Goal: Information Seeking & Learning: Learn about a topic

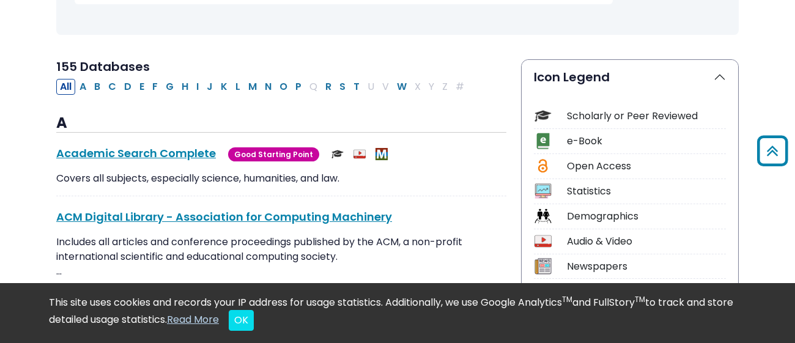
scroll to position [246, 0]
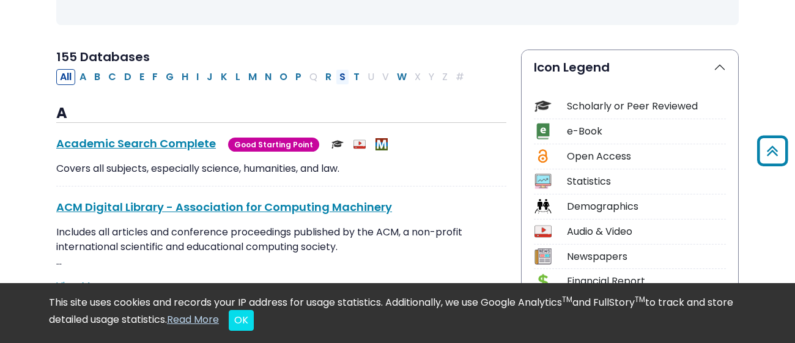
click at [337, 73] on button "S" at bounding box center [342, 77] width 13 height 16
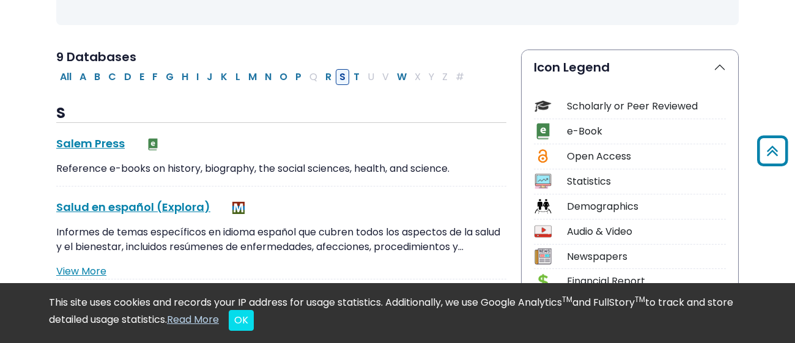
click at [337, 73] on button "S" at bounding box center [342, 77] width 13 height 16
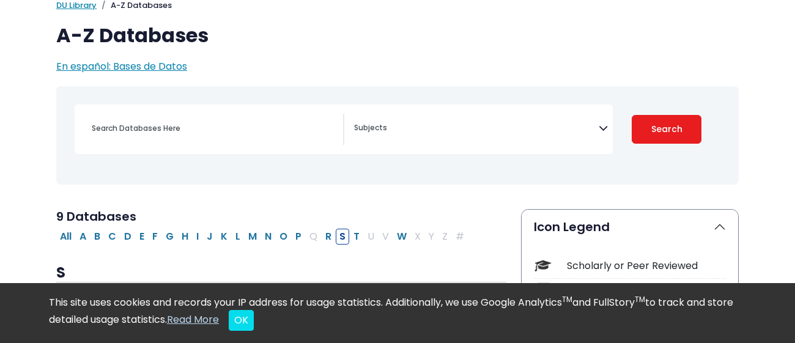
scroll to position [92, 0]
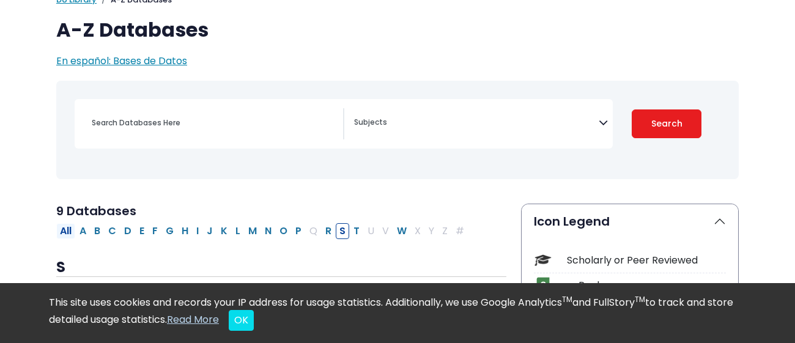
click at [72, 234] on button "All" at bounding box center [65, 231] width 19 height 16
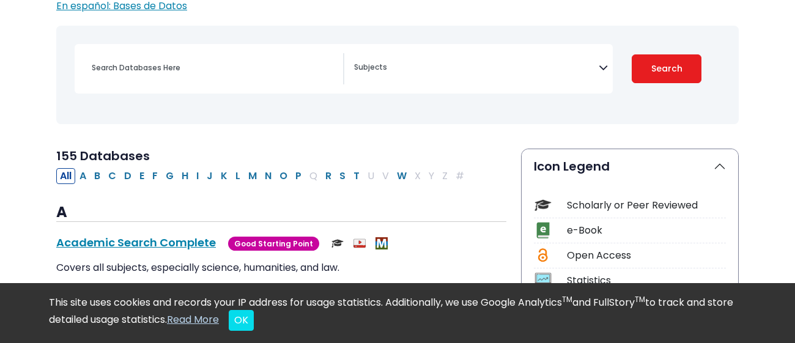
scroll to position [148, 0]
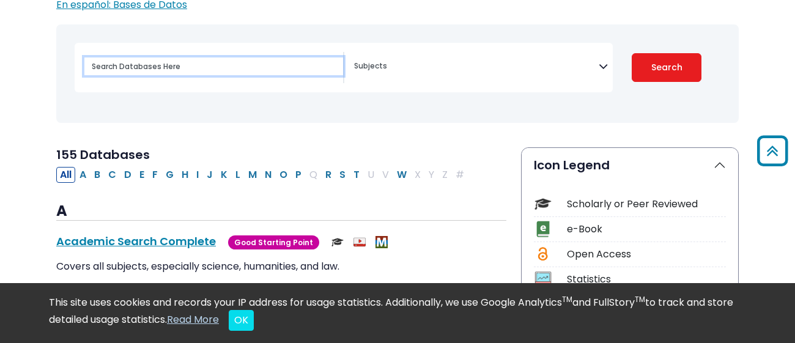
click at [197, 62] on input "Search database by title or keyword" at bounding box center [213, 67] width 259 height 18
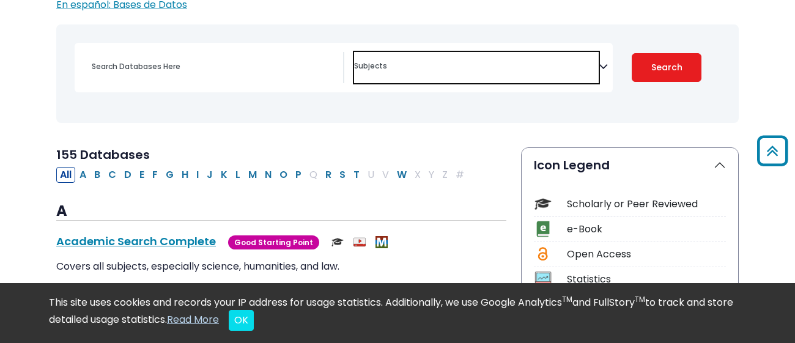
click at [438, 59] on span "Search filters" at bounding box center [476, 65] width 245 height 14
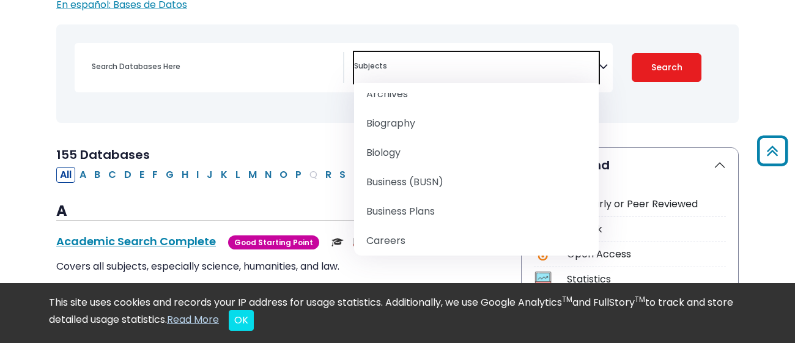
scroll to position [125, 0]
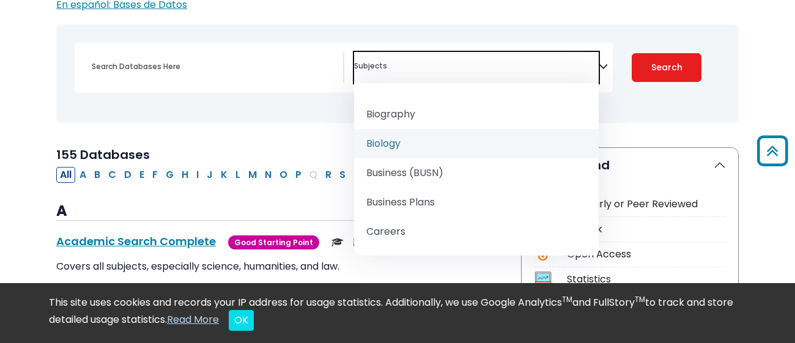
select select "219101"
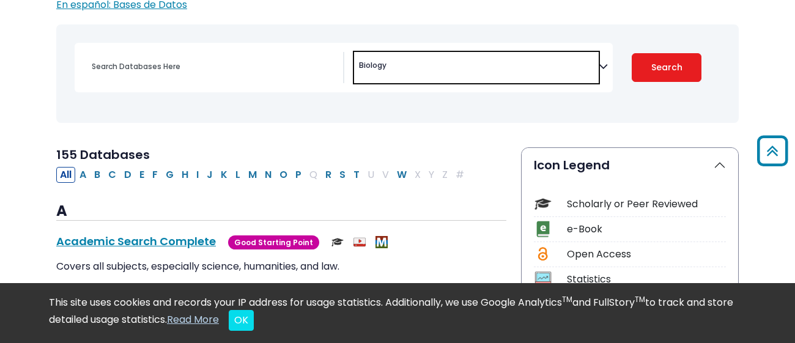
scroll to position [78, 0]
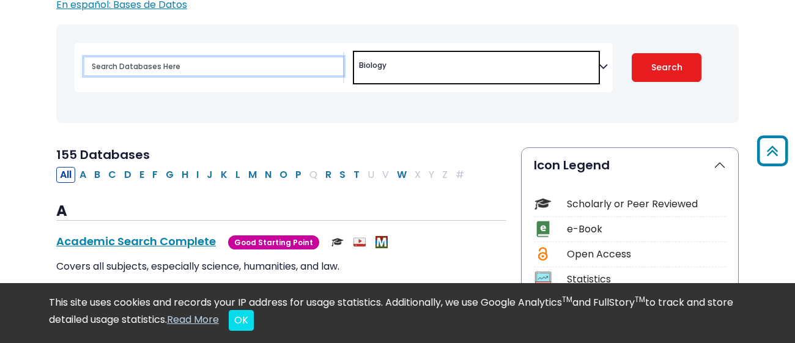
click at [247, 69] on input "Search database by title or keyword" at bounding box center [213, 67] width 259 height 18
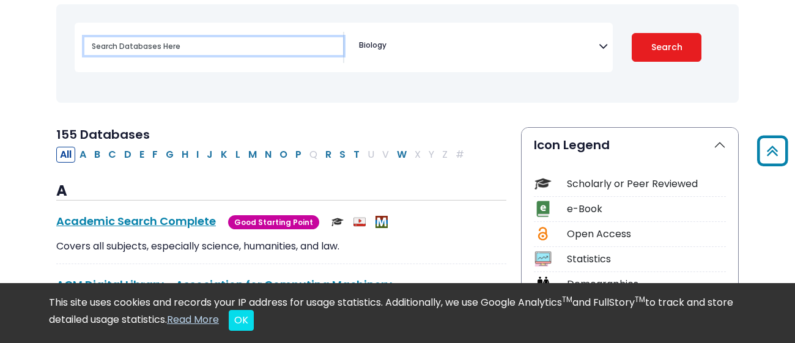
scroll to position [163, 0]
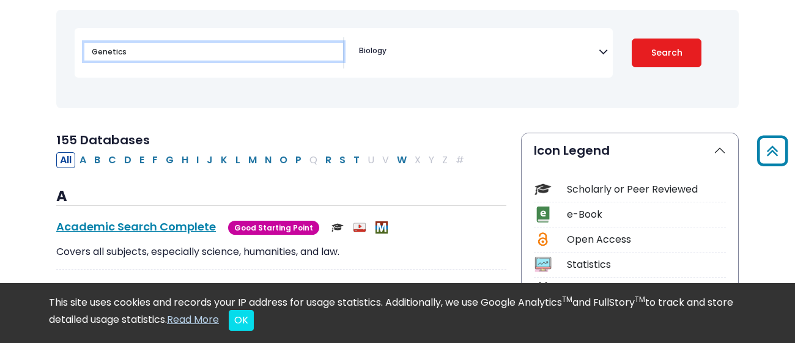
click at [632, 39] on button "Search" at bounding box center [667, 53] width 70 height 29
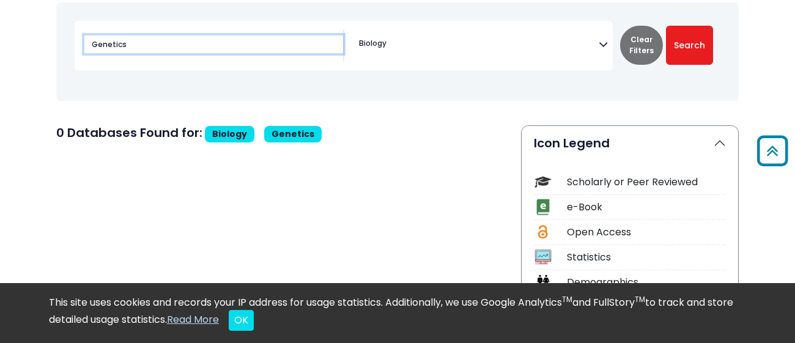
scroll to position [171, 0]
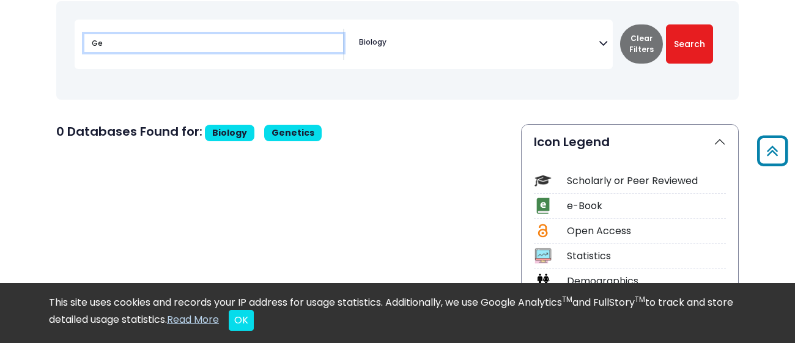
type input "G"
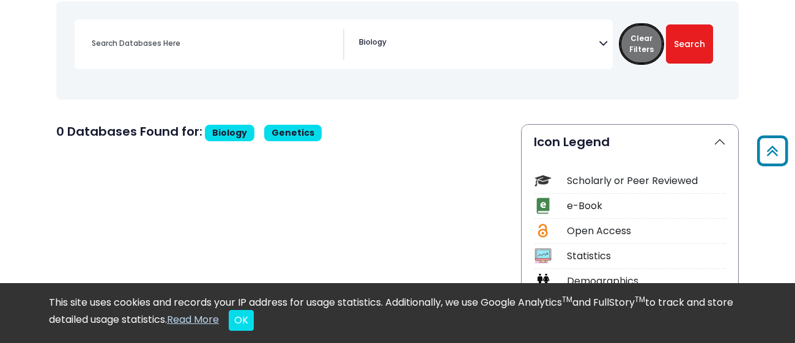
click at [631, 28] on button "Clear Filters" at bounding box center [641, 43] width 43 height 39
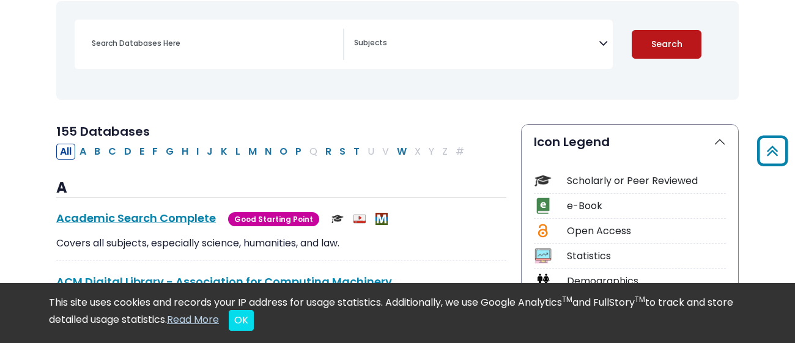
click at [659, 42] on button "Search" at bounding box center [667, 44] width 70 height 29
select select "Database Subject Filter"
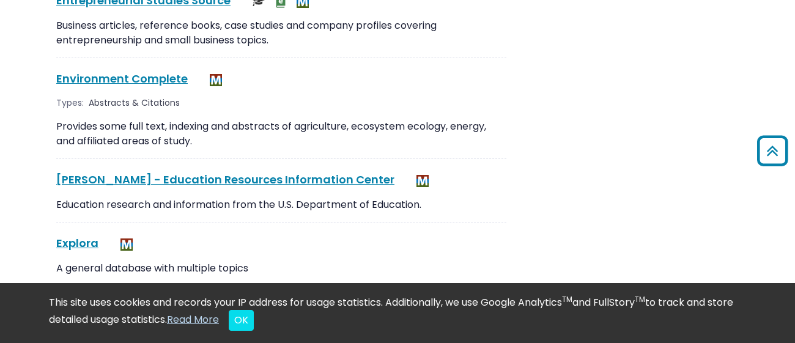
scroll to position [2141, 0]
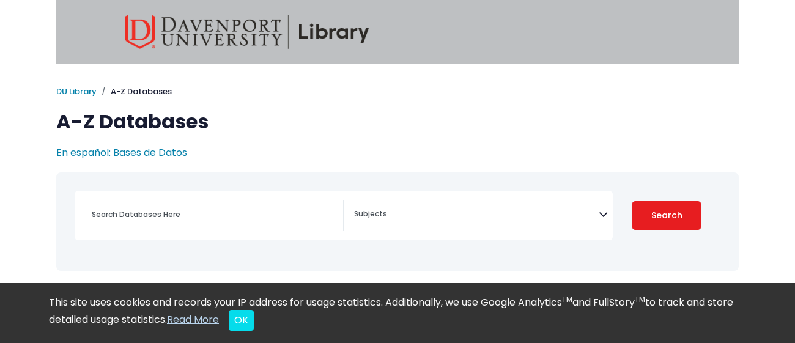
select select "Database Subject Filter"
click at [254, 324] on button "OK" at bounding box center [241, 320] width 25 height 21
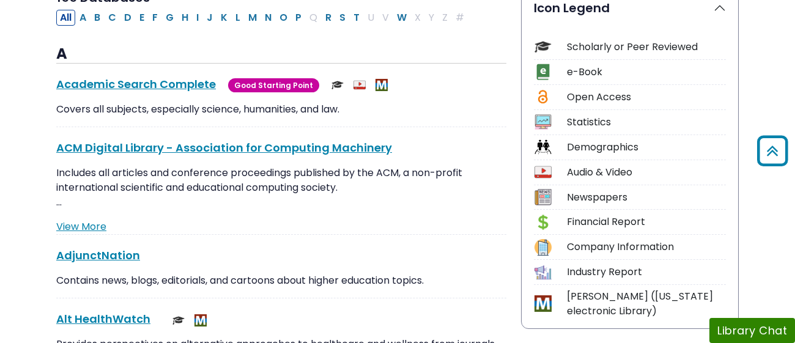
scroll to position [300, 0]
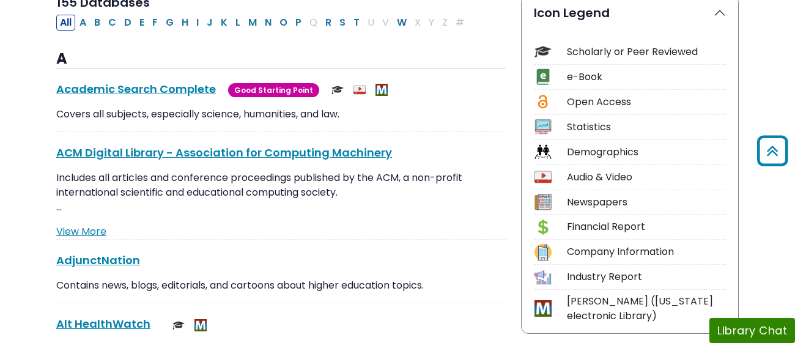
click at [683, 52] on div "Scholarly or Peer Reviewed" at bounding box center [646, 52] width 159 height 15
click at [542, 48] on img at bounding box center [543, 51] width 17 height 17
click at [622, 52] on div "Scholarly or Peer Reviewed" at bounding box center [646, 52] width 159 height 15
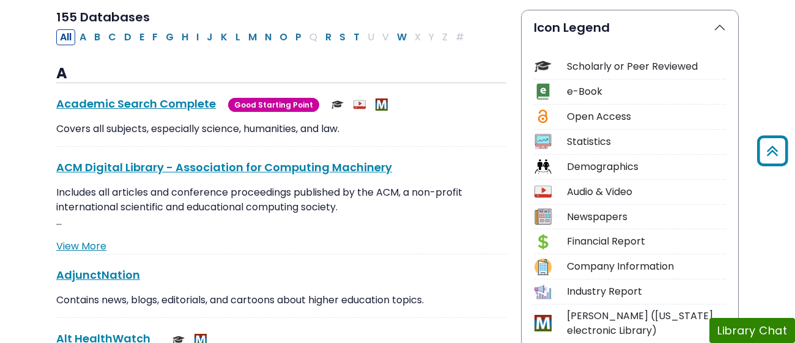
scroll to position [286, 0]
click at [731, 28] on button "Icon Legend" at bounding box center [630, 27] width 217 height 34
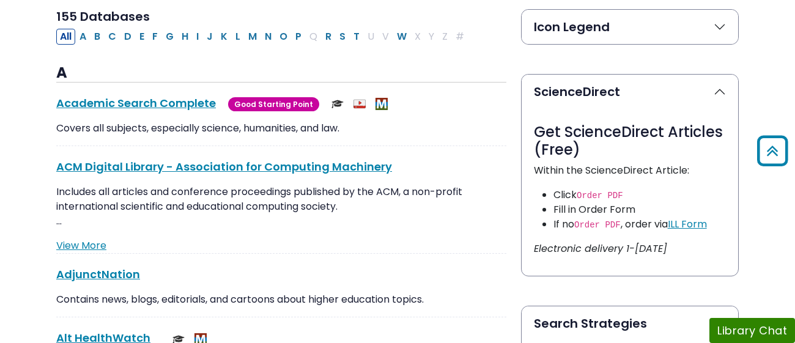
click at [687, 29] on button "Icon Legend" at bounding box center [630, 27] width 217 height 34
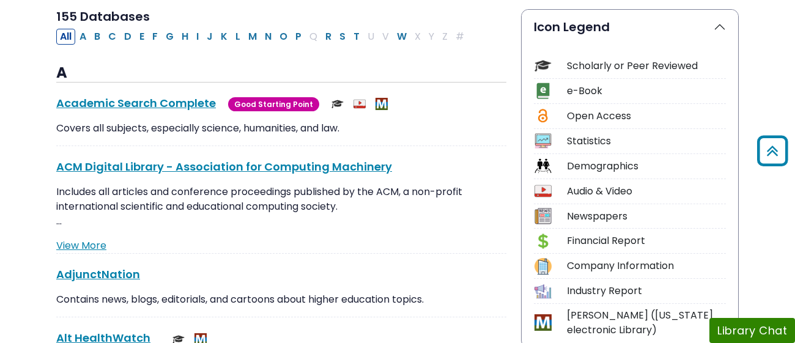
click at [564, 66] on div "Scholarly or Peer Reviewed" at bounding box center [630, 68] width 192 height 21
click at [546, 62] on img at bounding box center [543, 66] width 17 height 17
click at [775, 149] on icon "Back to Top" at bounding box center [772, 151] width 39 height 39
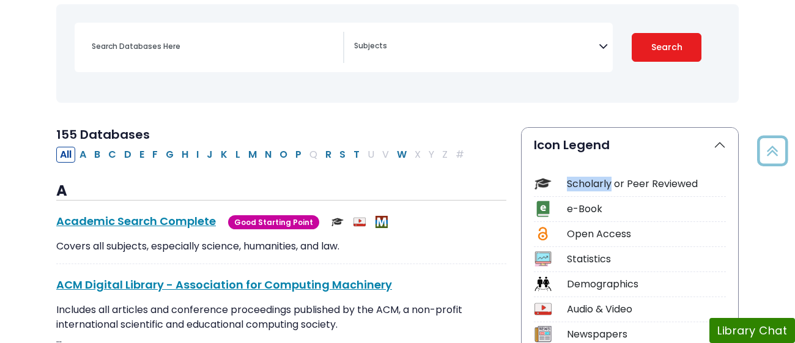
scroll to position [170, 0]
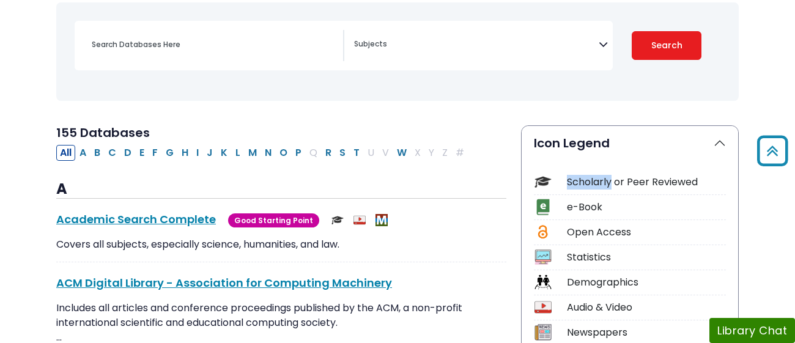
click at [583, 180] on div "Scholarly or Peer Reviewed" at bounding box center [646, 182] width 159 height 15
click at [545, 179] on img at bounding box center [543, 182] width 17 height 17
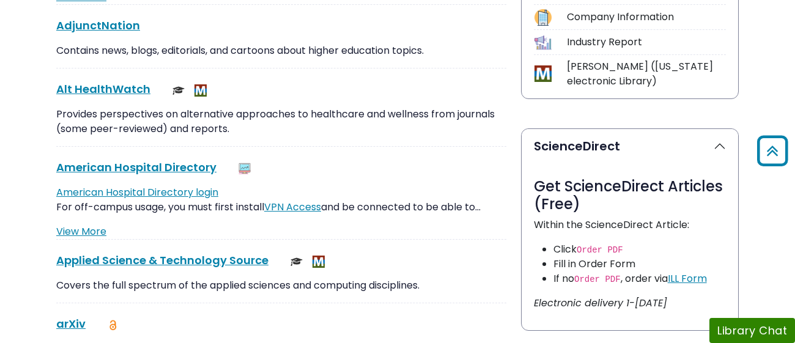
scroll to position [537, 0]
